Goal: Task Accomplishment & Management: Complete application form

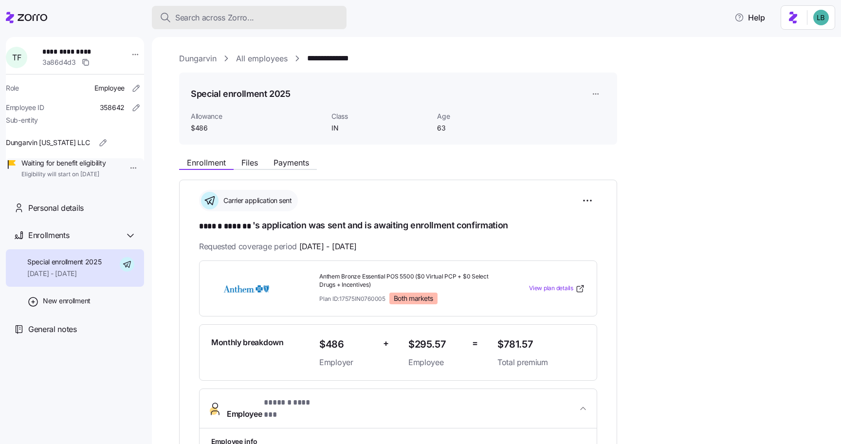
click at [193, 18] on span "Search across Zorro..." at bounding box center [214, 18] width 79 height 12
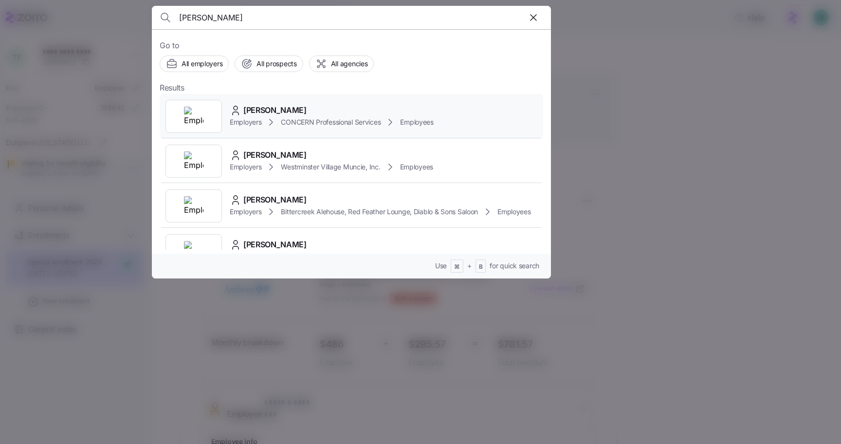
type input "[PERSON_NAME]"
click at [261, 106] on span "[PERSON_NAME]" at bounding box center [274, 110] width 63 height 12
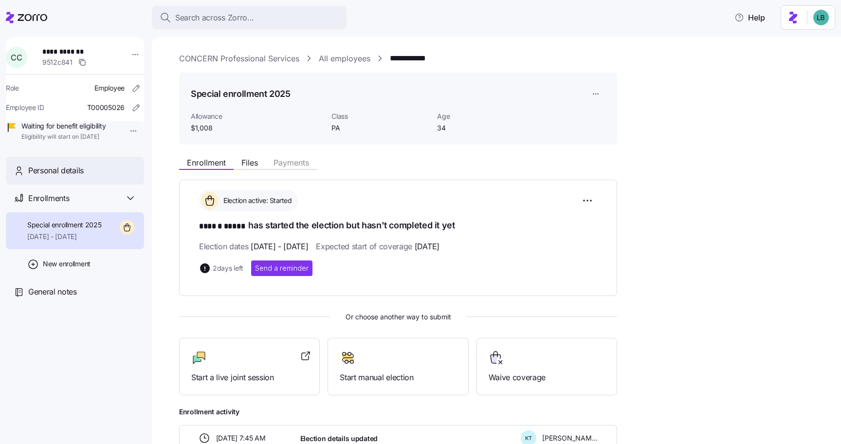
click at [74, 177] on span "Personal details" at bounding box center [55, 170] width 55 height 12
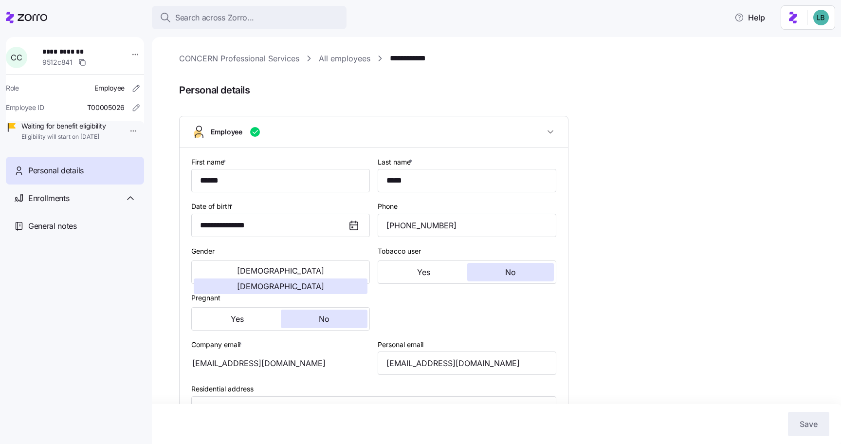
type input "PA"
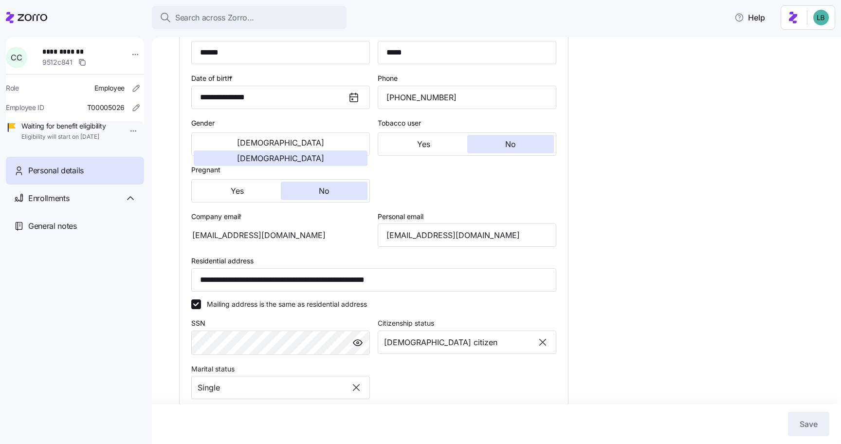
scroll to position [129, 0]
click at [430, 234] on input "[EMAIL_ADDRESS][DOMAIN_NAME]" at bounding box center [467, 233] width 179 height 23
click at [430, 234] on input "cchase@concern4kids.org" at bounding box center [467, 233] width 179 height 23
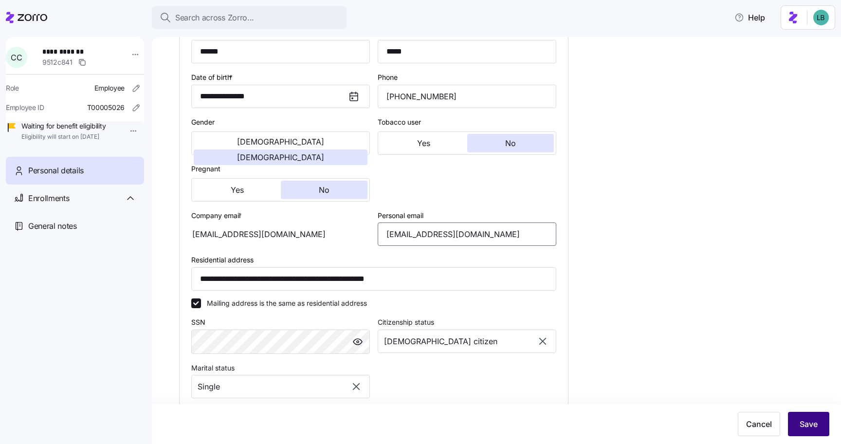
type input "cassie.chase23@gmail.com"
click at [817, 420] on span "Save" at bounding box center [809, 424] width 18 height 12
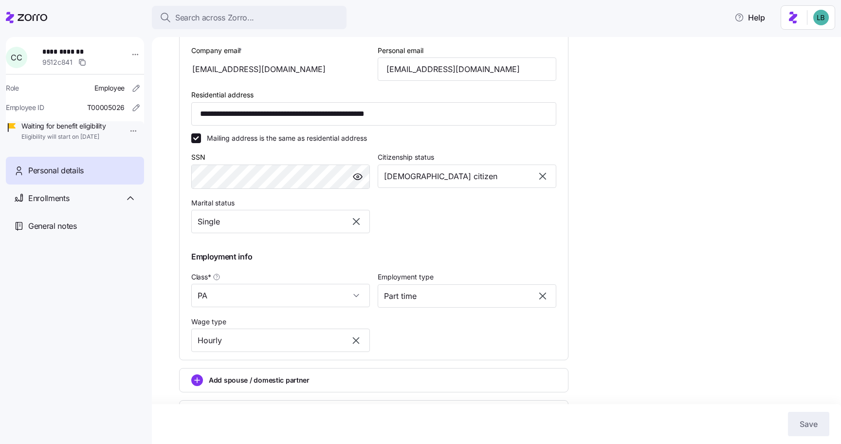
scroll to position [0, 0]
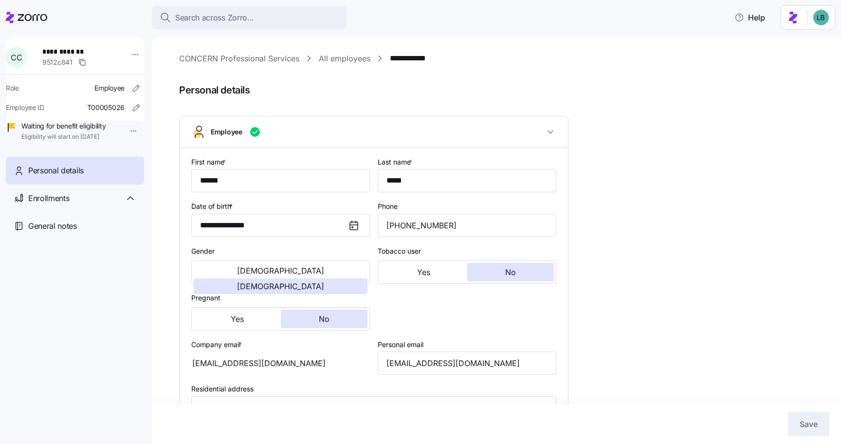
click at [429, 51] on div "**********" at bounding box center [496, 240] width 689 height 407
click at [420, 61] on link "**********" at bounding box center [415, 59] width 50 height 12
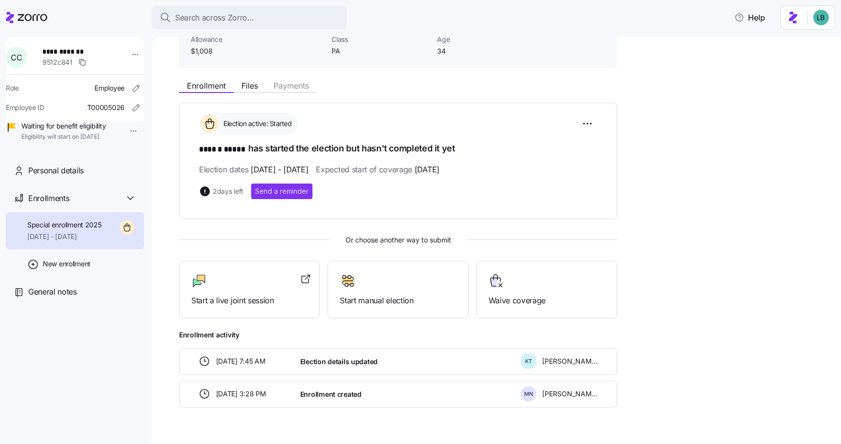
scroll to position [88, 0]
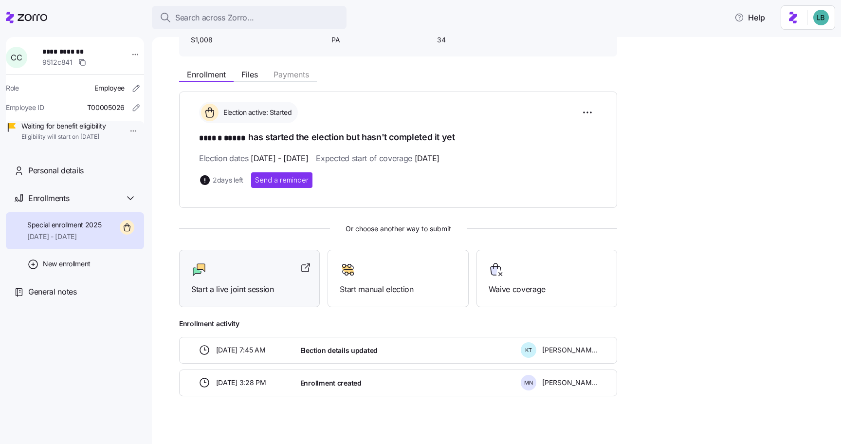
click at [239, 287] on span "Start a live joint session" at bounding box center [249, 289] width 116 height 12
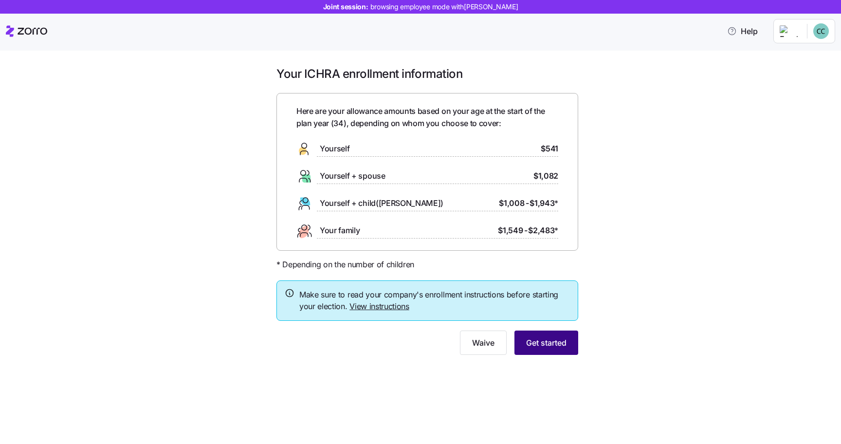
click at [538, 344] on span "Get started" at bounding box center [546, 343] width 40 height 12
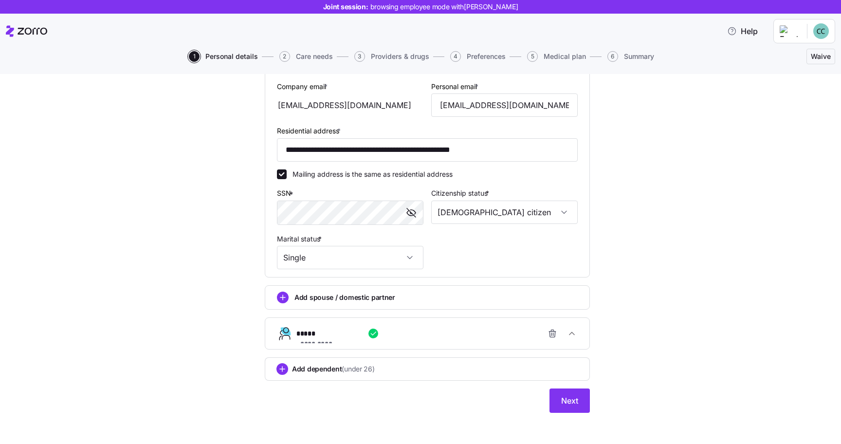
scroll to position [284, 0]
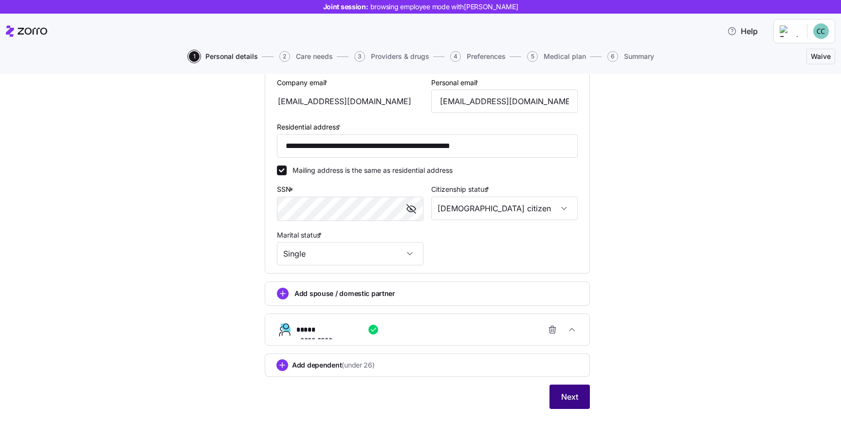
click at [566, 395] on span "Next" at bounding box center [569, 397] width 17 height 12
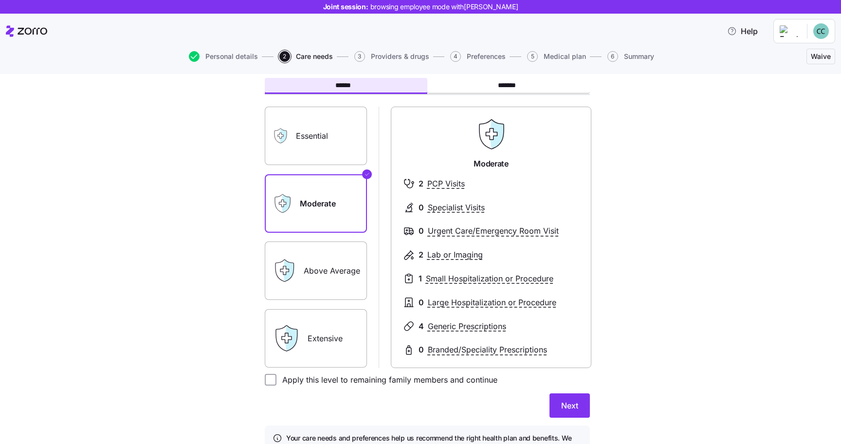
scroll to position [54, 0]
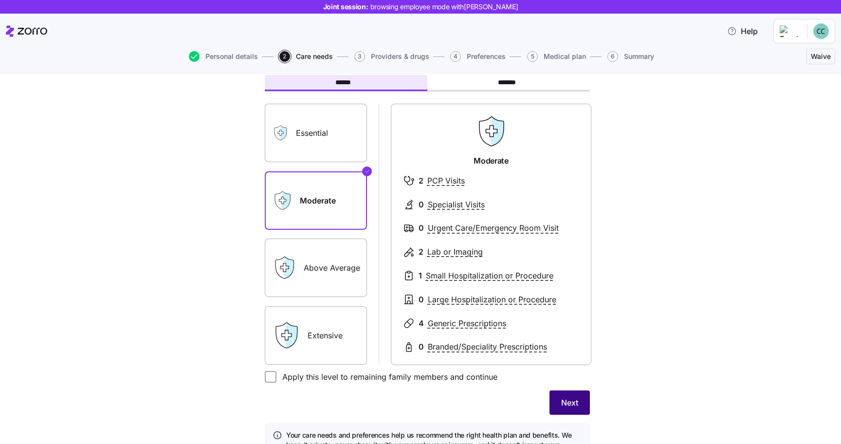
click at [571, 401] on span "Next" at bounding box center [569, 403] width 17 height 12
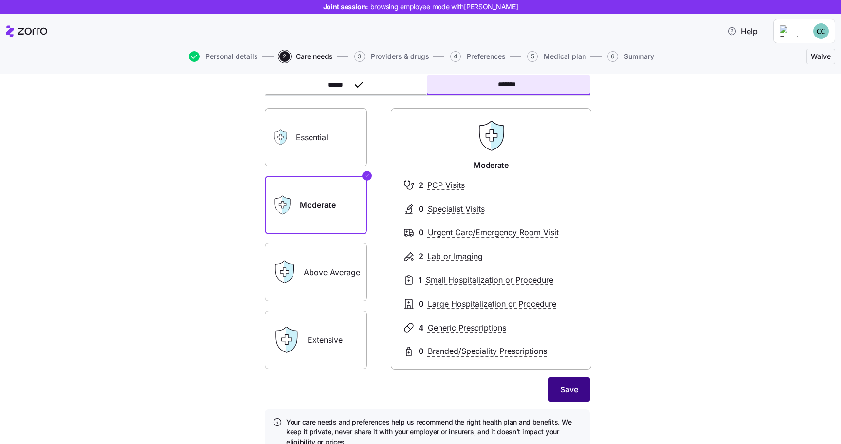
click at [570, 388] on span "Save" at bounding box center [569, 390] width 18 height 12
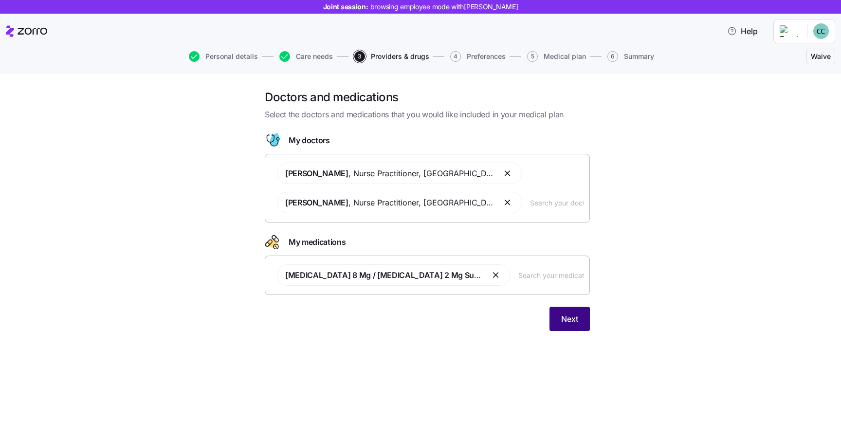
click at [571, 316] on span "Next" at bounding box center [569, 319] width 17 height 12
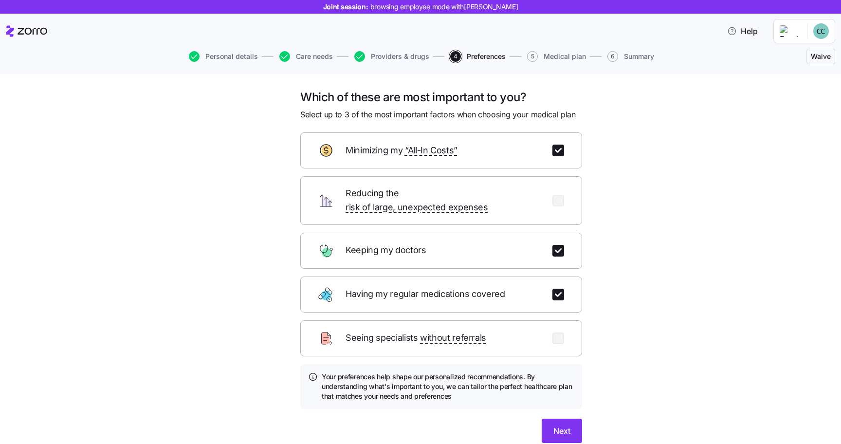
scroll to position [34, 0]
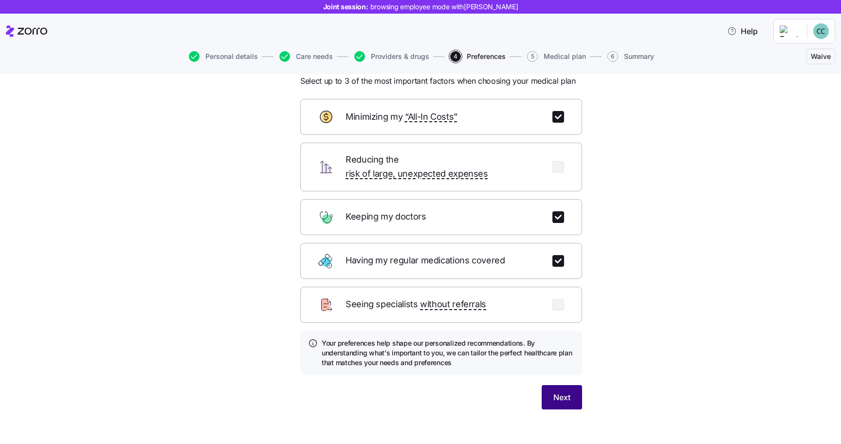
click at [561, 391] on span "Next" at bounding box center [561, 397] width 17 height 12
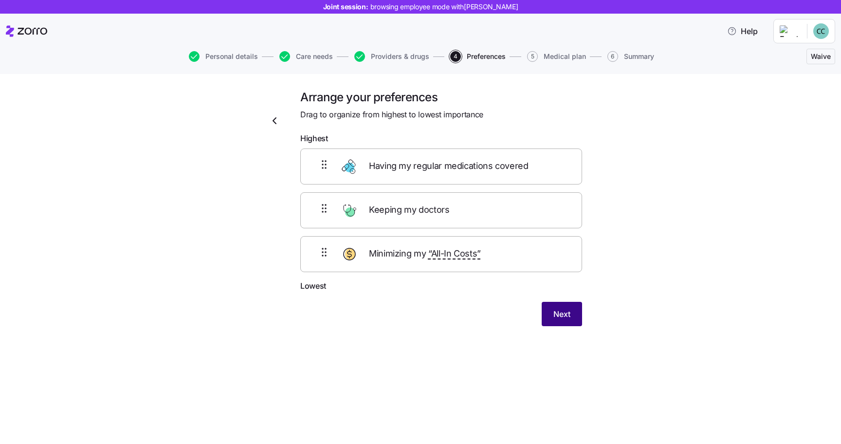
scroll to position [0, 0]
click at [558, 311] on span "Next" at bounding box center [561, 314] width 17 height 12
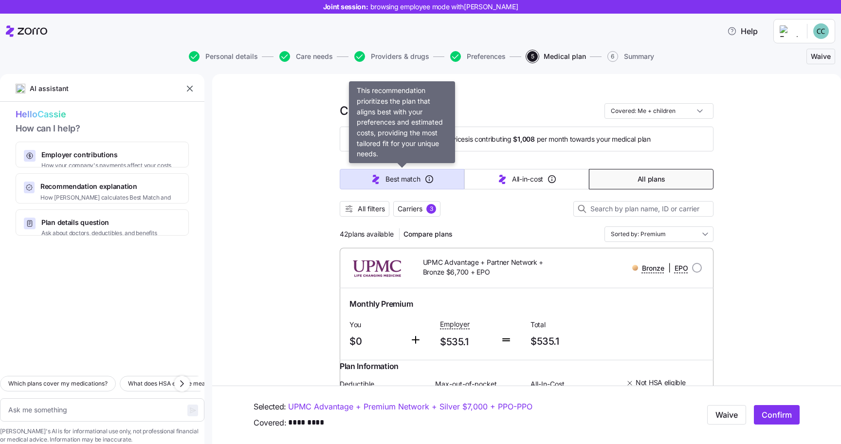
click at [377, 181] on icon "button" at bounding box center [376, 179] width 12 height 12
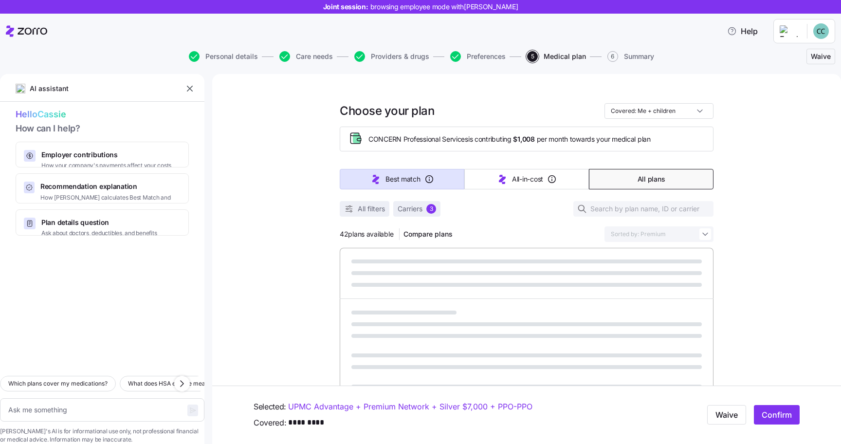
type textarea "x"
type input "Sorted by: Best match"
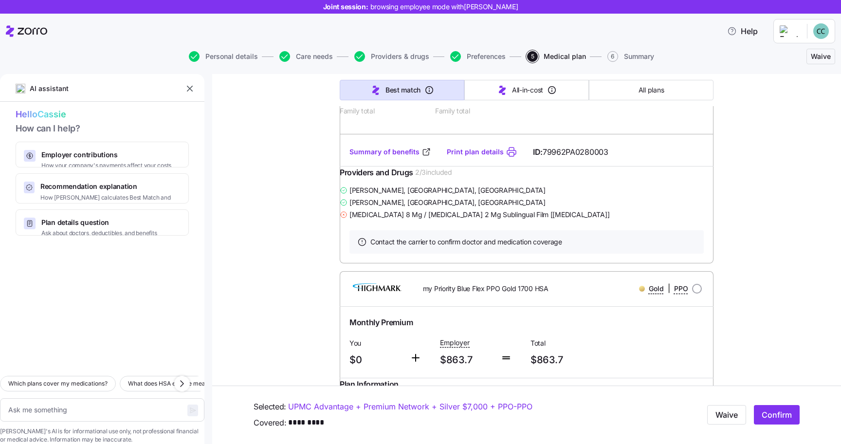
scroll to position [6096, 0]
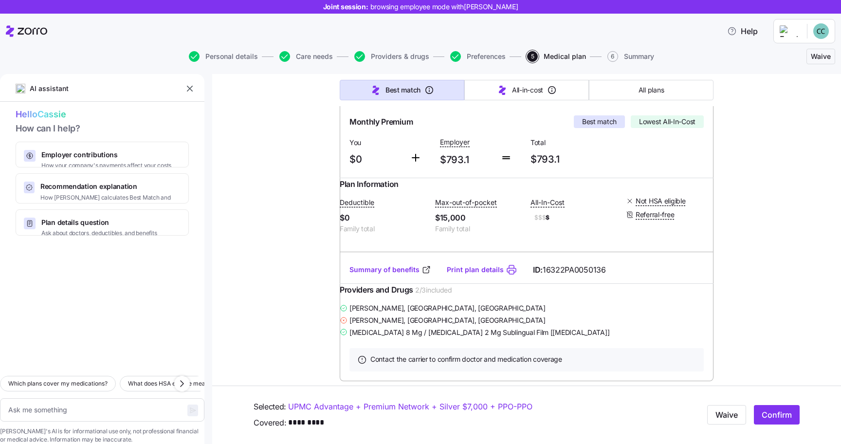
scroll to position [192, 0]
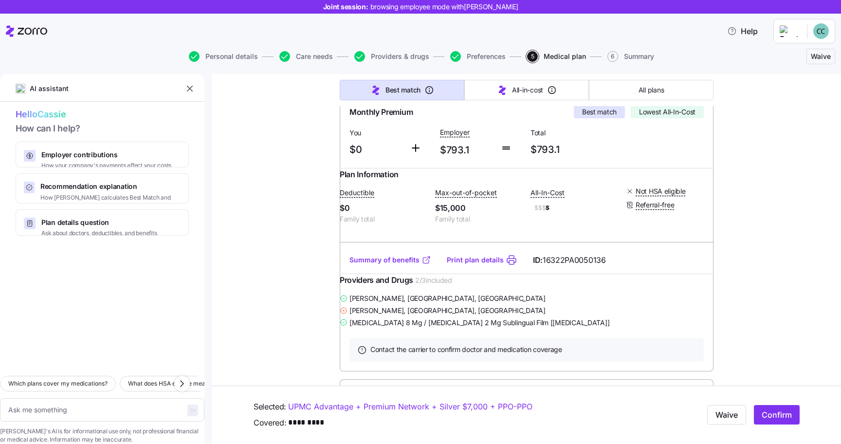
click at [381, 265] on link "Summary of benefits" at bounding box center [390, 260] width 82 height 10
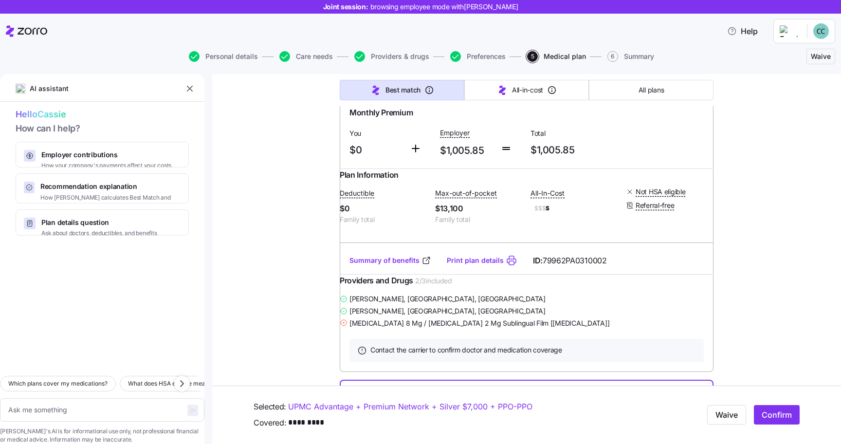
scroll to position [4696, 0]
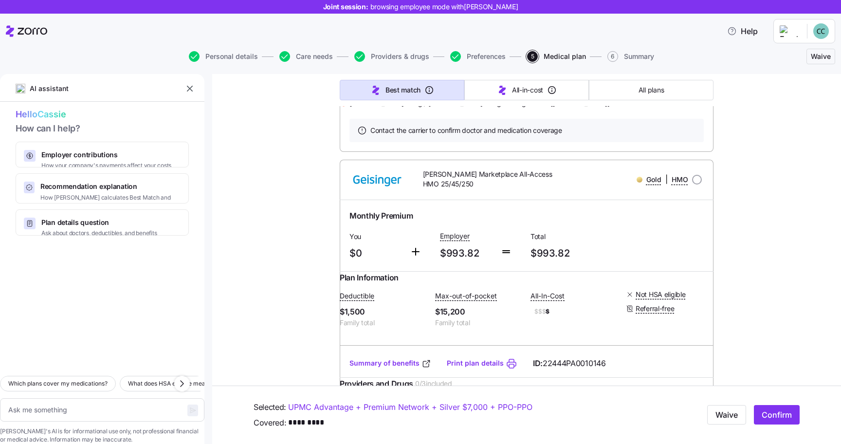
scroll to position [9419, 0]
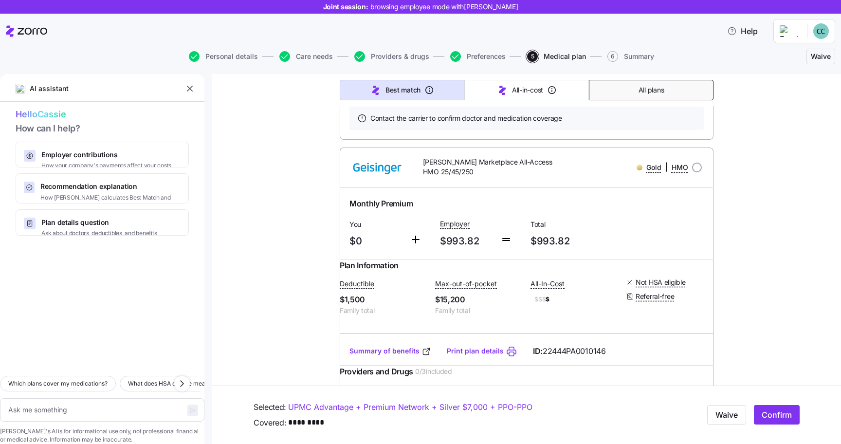
click at [624, 87] on button "All plans" at bounding box center [651, 90] width 125 height 20
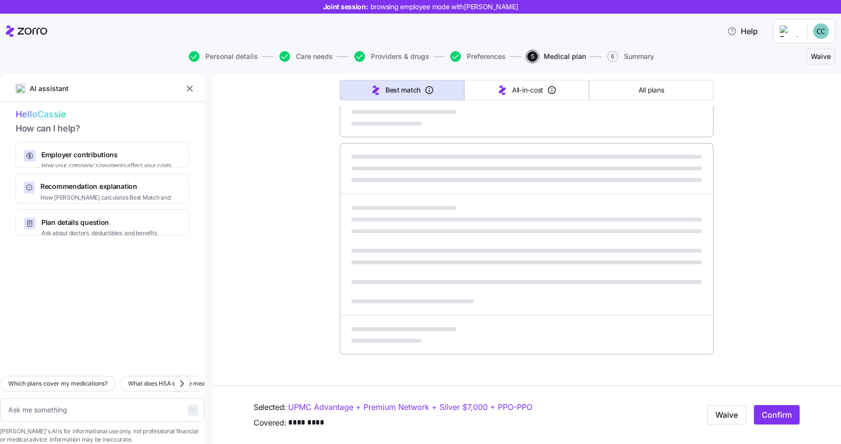
type textarea "x"
type input "Sorted by: Premium"
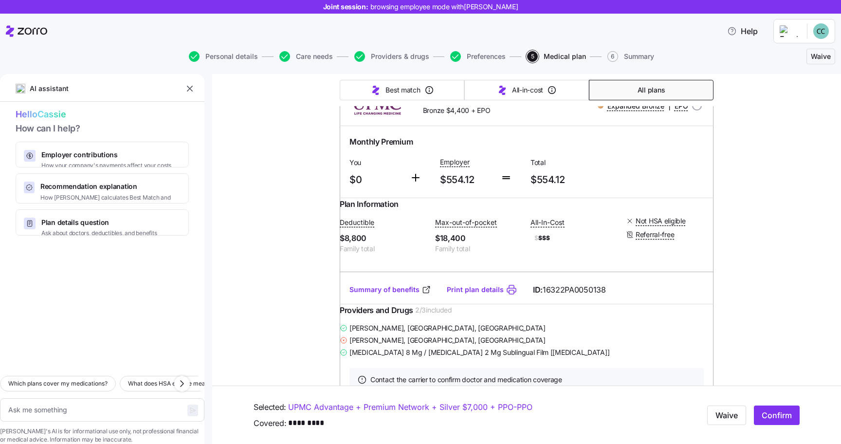
scroll to position [0, 0]
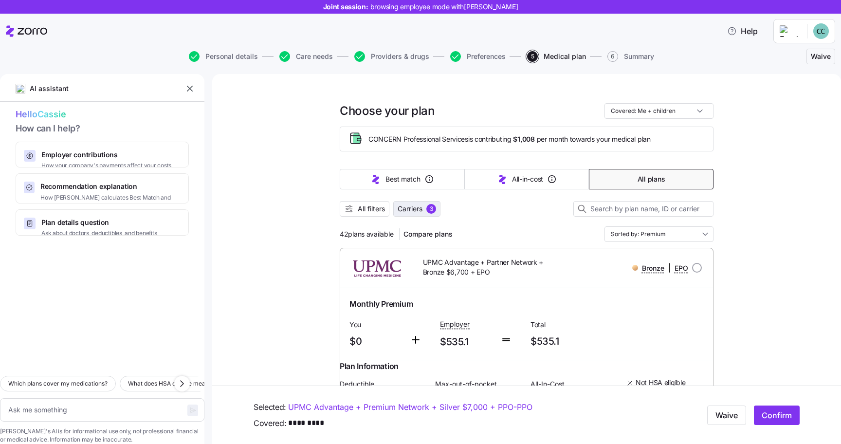
click at [407, 209] on span "Carriers" at bounding box center [410, 209] width 25 height 10
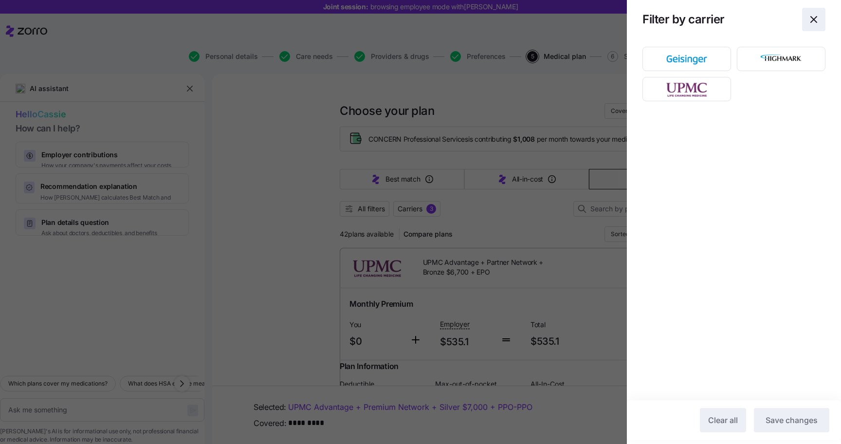
click at [815, 21] on icon "button" at bounding box center [814, 20] width 12 height 12
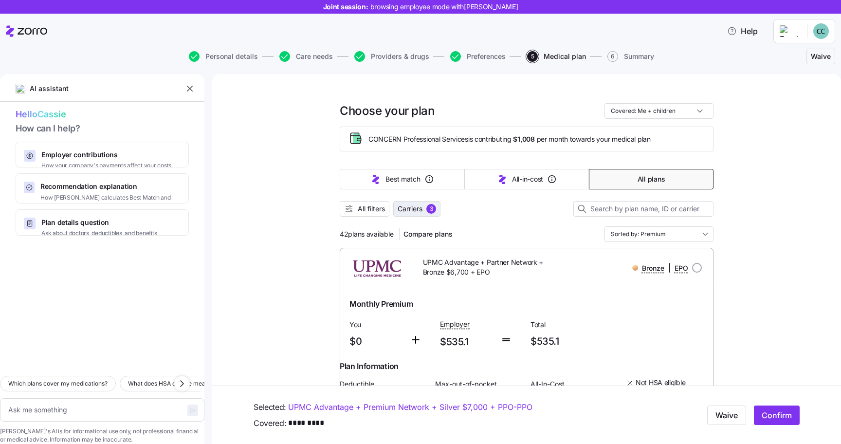
click at [411, 210] on span "Carriers" at bounding box center [410, 209] width 25 height 10
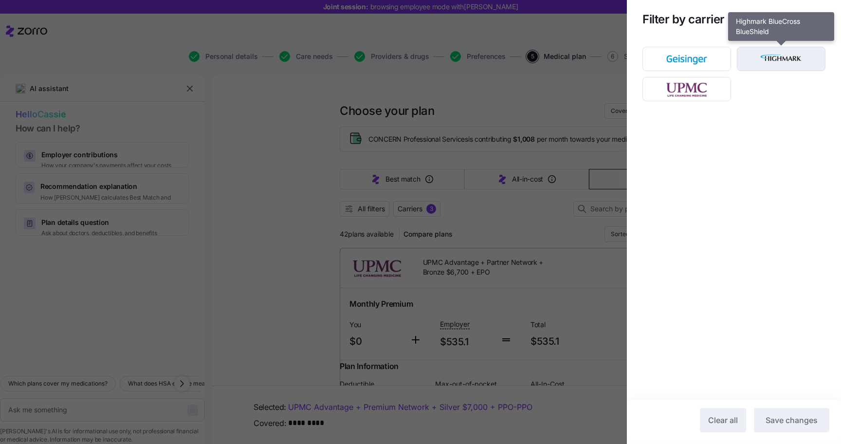
click at [768, 62] on img "button" at bounding box center [782, 58] width 72 height 19
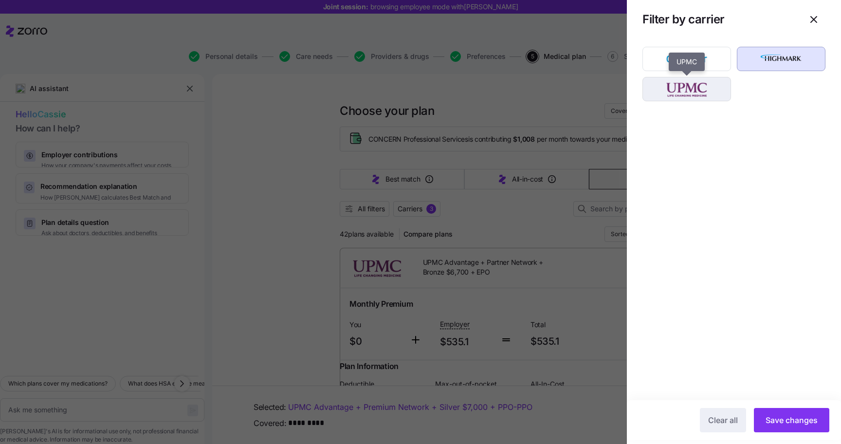
click at [691, 92] on img "button" at bounding box center [687, 88] width 72 height 19
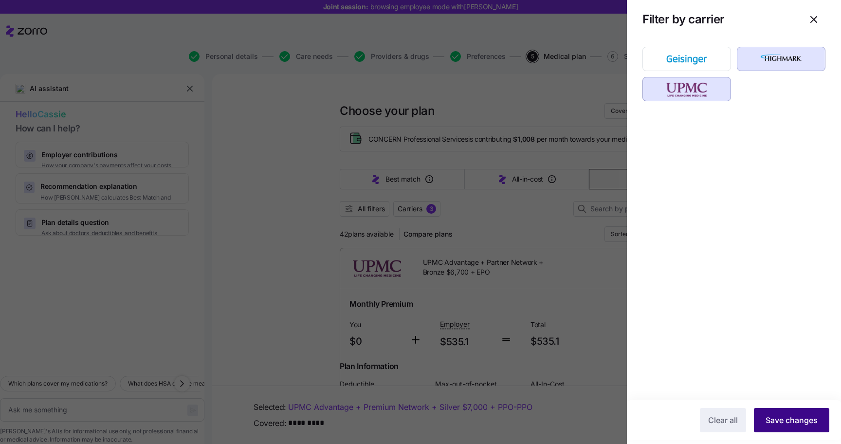
click at [787, 420] on span "Save changes" at bounding box center [792, 420] width 52 height 12
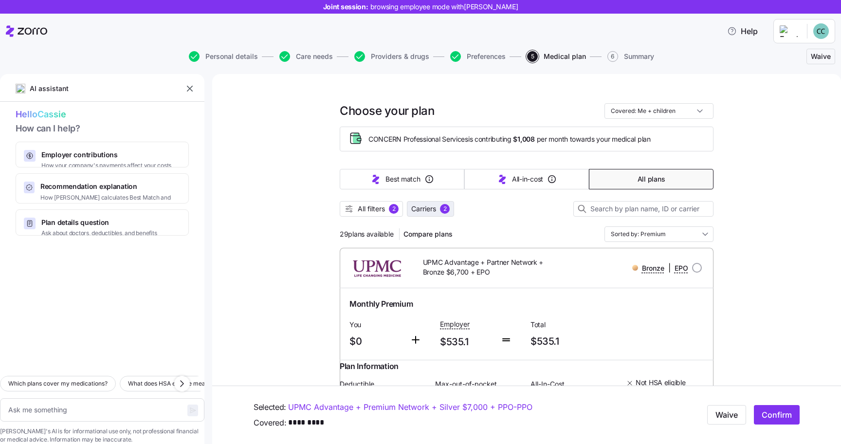
click at [426, 214] on button "Carriers 2" at bounding box center [430, 209] width 47 height 16
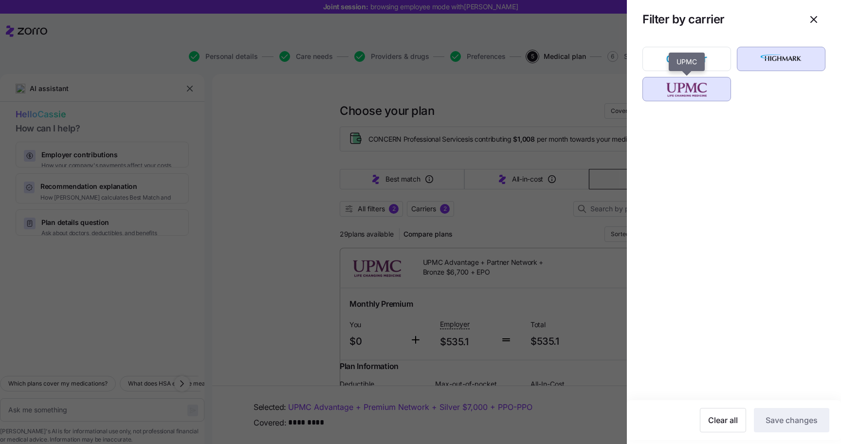
click at [698, 90] on img "button" at bounding box center [687, 88] width 72 height 19
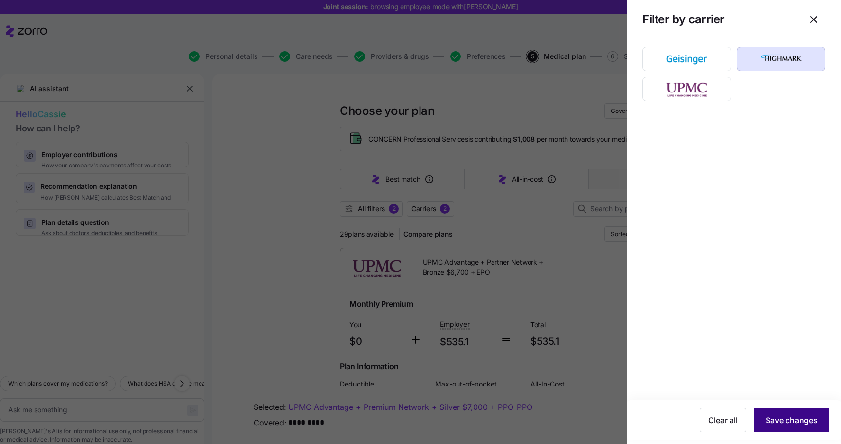
click at [791, 420] on span "Save changes" at bounding box center [792, 420] width 52 height 12
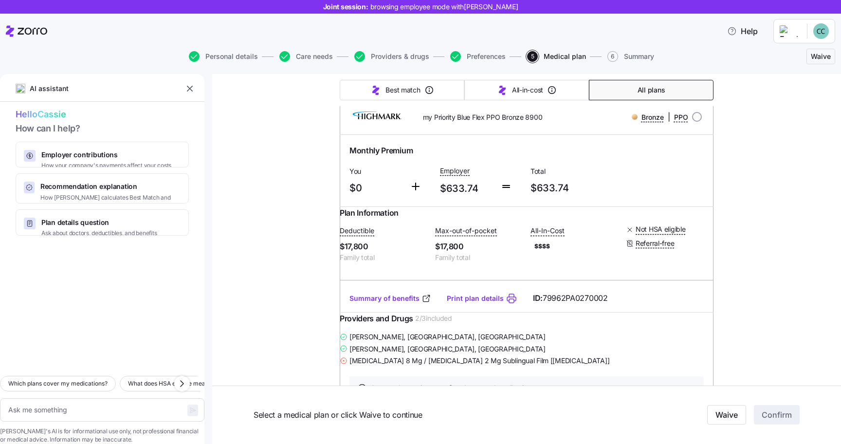
scroll to position [141, 0]
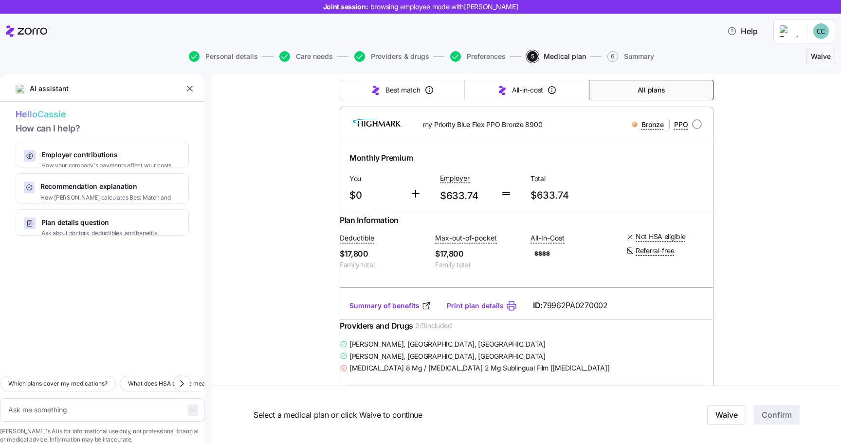
click at [366, 307] on div "Summary of benefits Print plan details ID: 79962PA0270002" at bounding box center [527, 306] width 374 height 28
click at [370, 311] on link "Summary of benefits" at bounding box center [390, 306] width 82 height 10
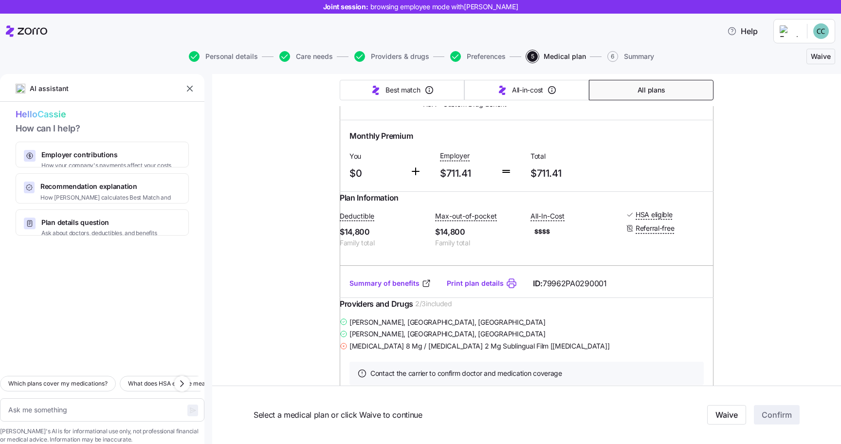
scroll to position [811, 0]
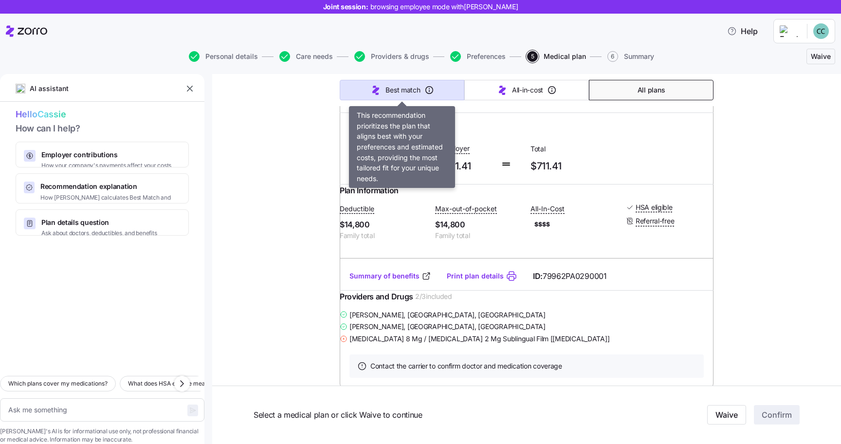
click at [404, 93] on span "Best match" at bounding box center [402, 90] width 35 height 10
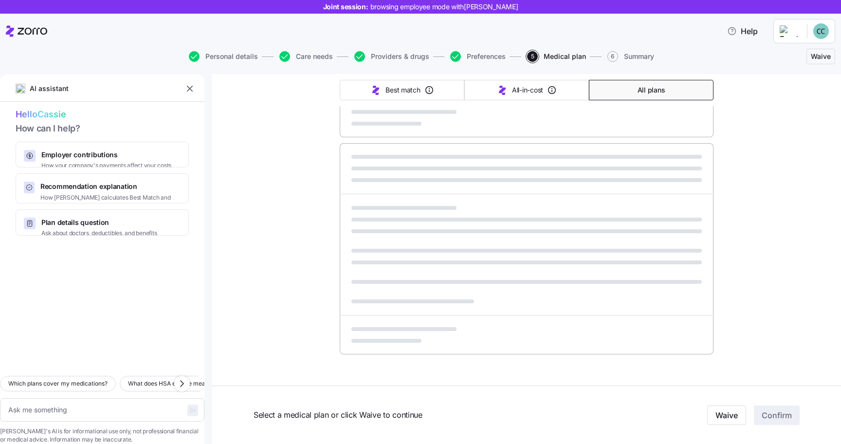
type textarea "x"
type input "Sorted by: Best match"
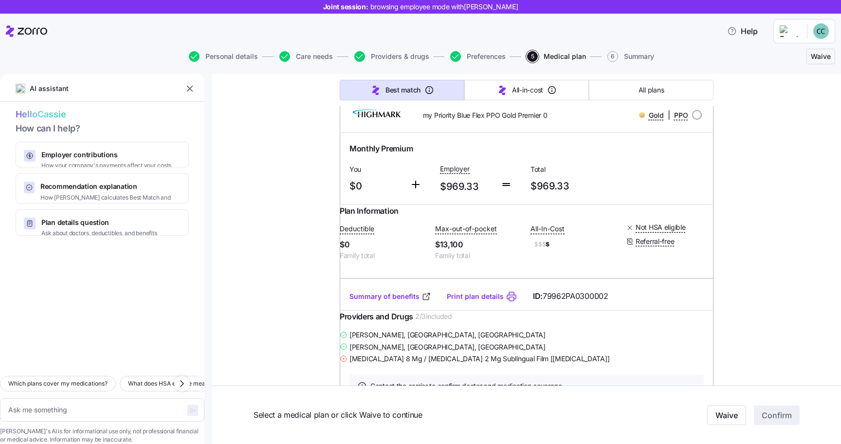
scroll to position [148, 0]
click at [402, 303] on link "Summary of benefits" at bounding box center [390, 298] width 82 height 10
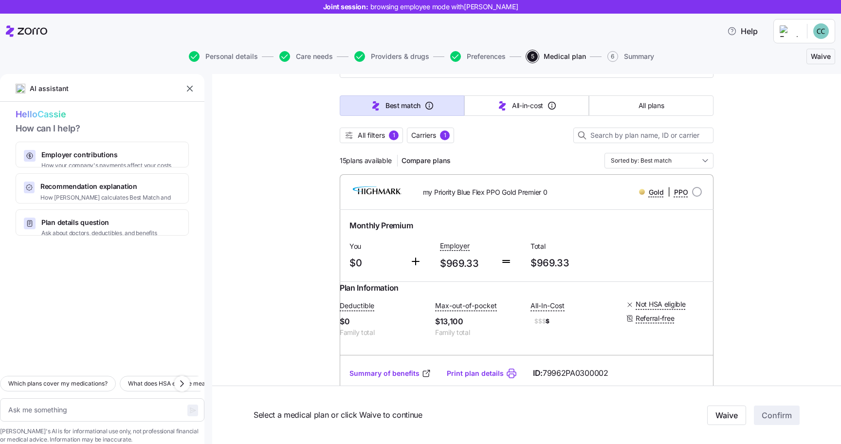
scroll to position [0, 0]
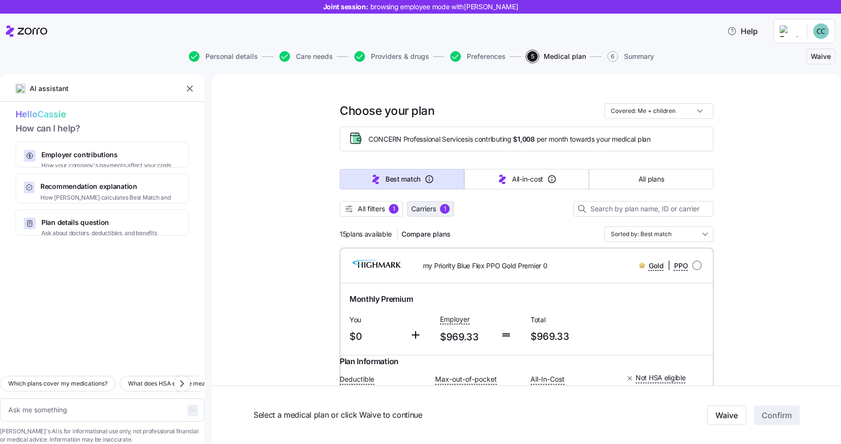
click at [429, 209] on span "Carriers" at bounding box center [423, 209] width 25 height 10
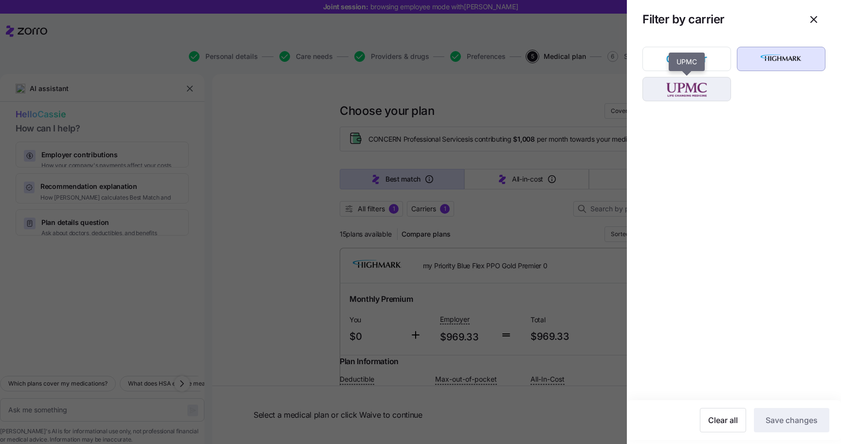
click at [690, 94] on img "button" at bounding box center [687, 88] width 72 height 19
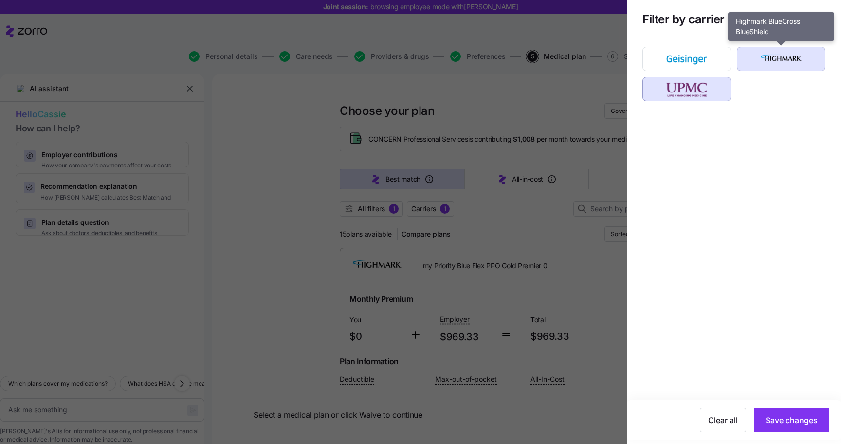
click at [783, 48] on div "button" at bounding box center [781, 58] width 88 height 23
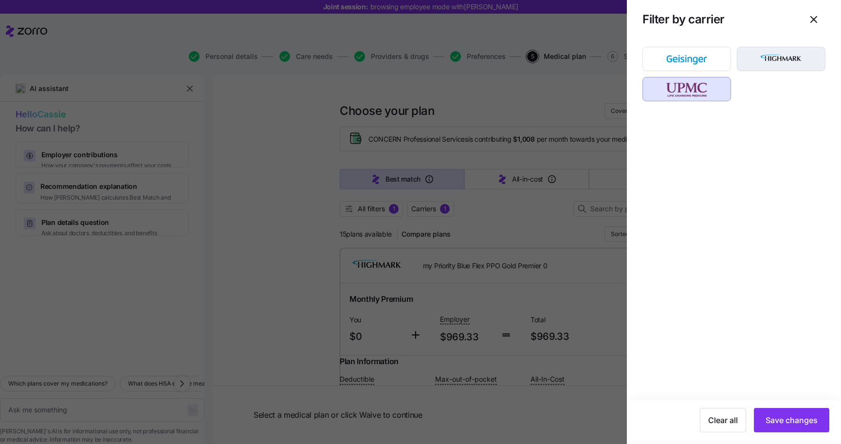
click at [782, 51] on img "button" at bounding box center [782, 58] width 72 height 19
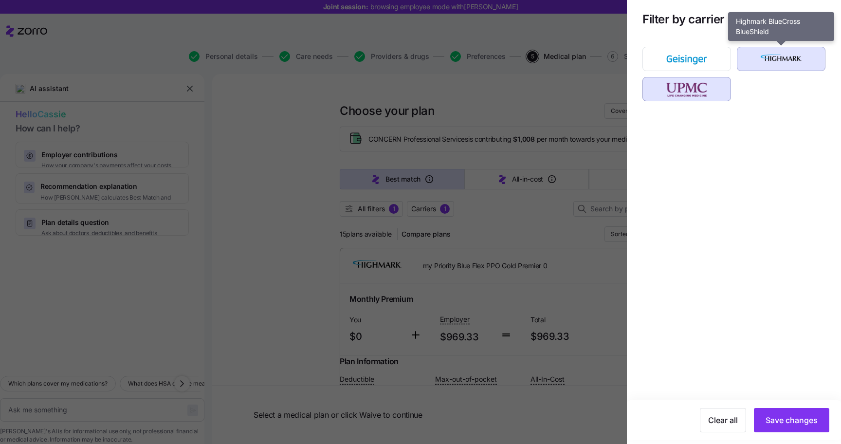
click at [781, 61] on img "button" at bounding box center [782, 58] width 72 height 19
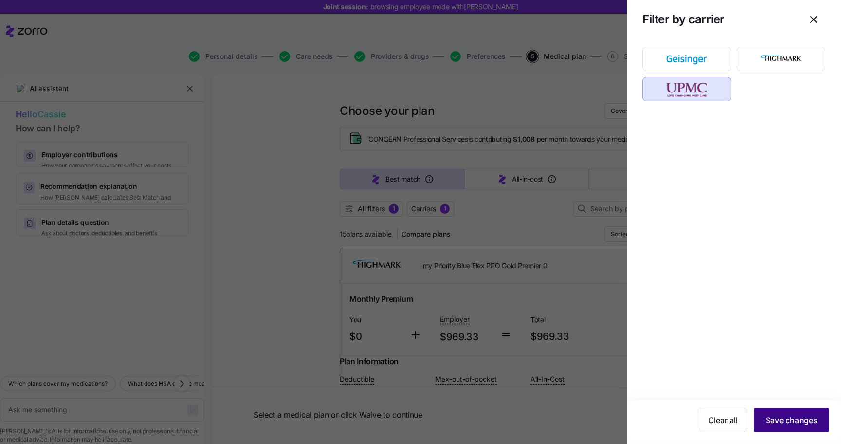
click at [791, 423] on span "Save changes" at bounding box center [792, 420] width 52 height 12
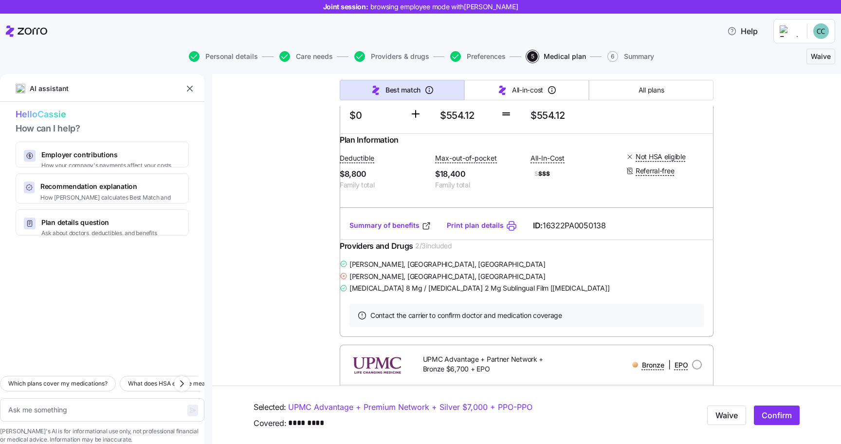
scroll to position [3464, 0]
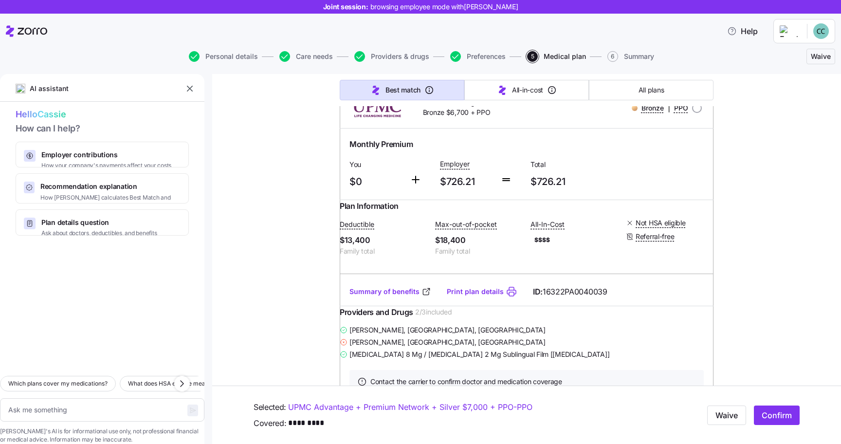
type textarea "x"
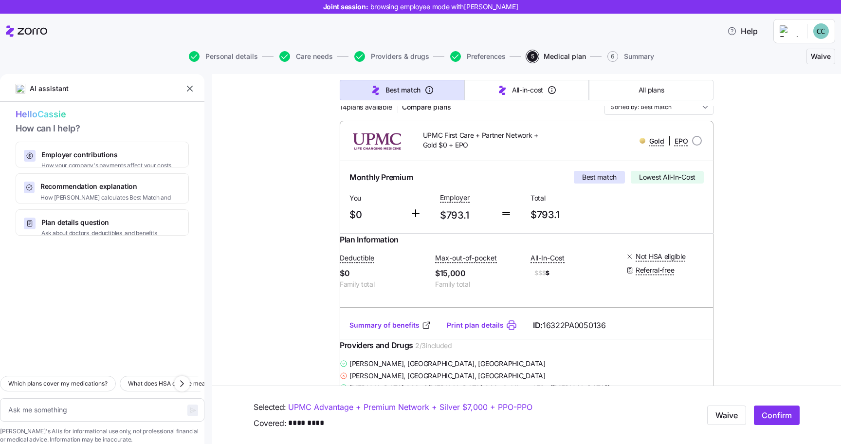
scroll to position [138, 0]
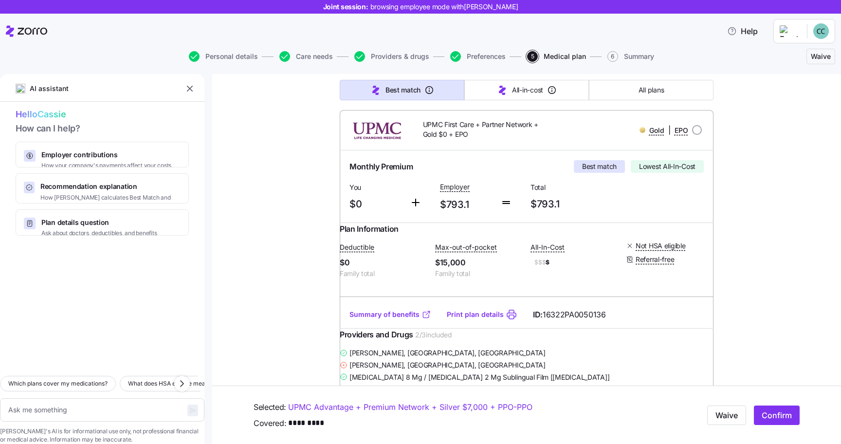
click at [380, 319] on link "Summary of benefits" at bounding box center [390, 315] width 82 height 10
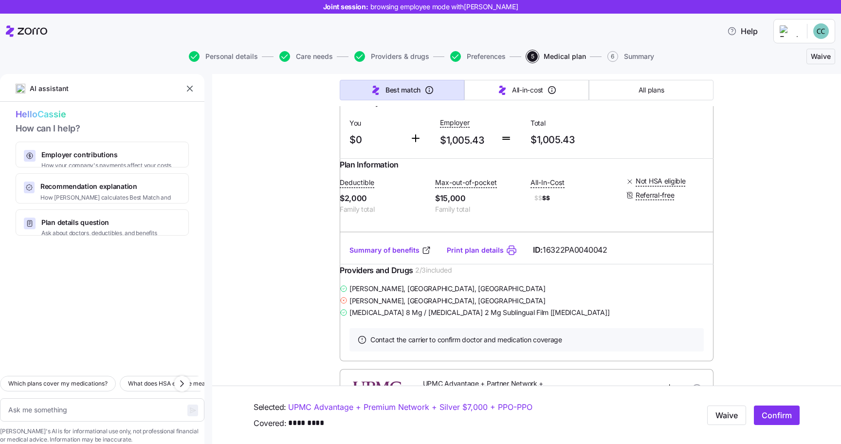
scroll to position [850, 0]
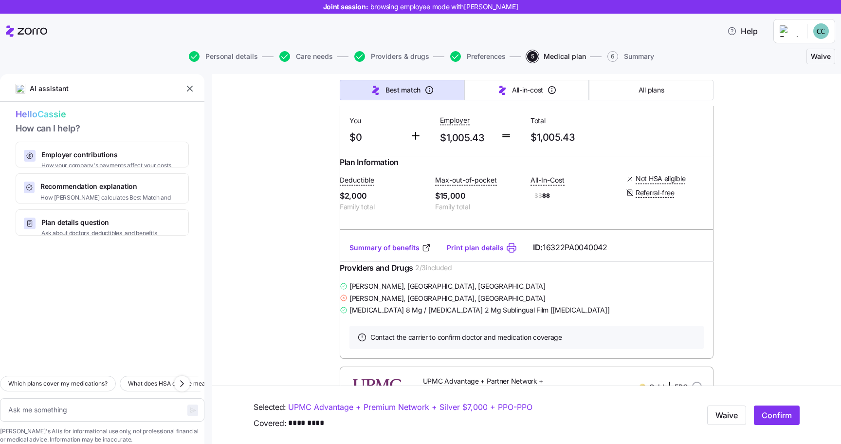
click at [699, 69] on input "radio" at bounding box center [697, 64] width 10 height 10
radio input "true"
type textarea "x"
